Goal: Transaction & Acquisition: Purchase product/service

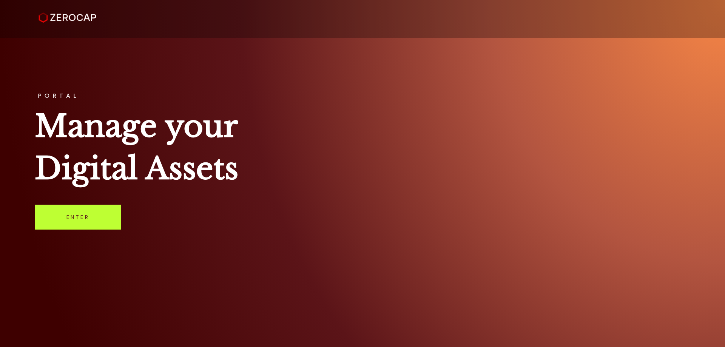
click at [95, 225] on link "Enter" at bounding box center [78, 217] width 86 height 25
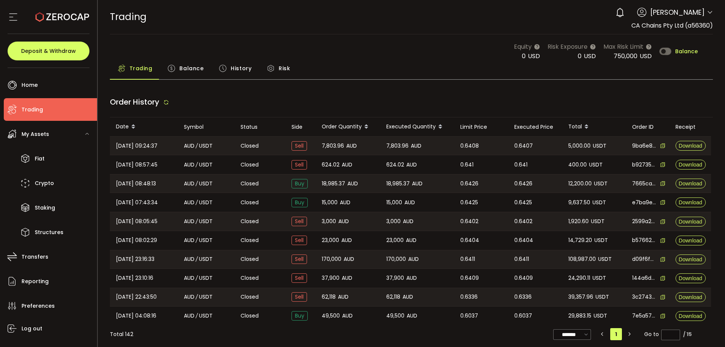
type input "***"
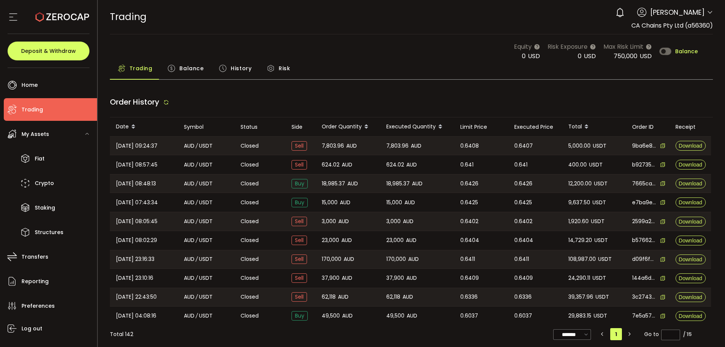
type input "***"
